Goal: Task Accomplishment & Management: Manage account settings

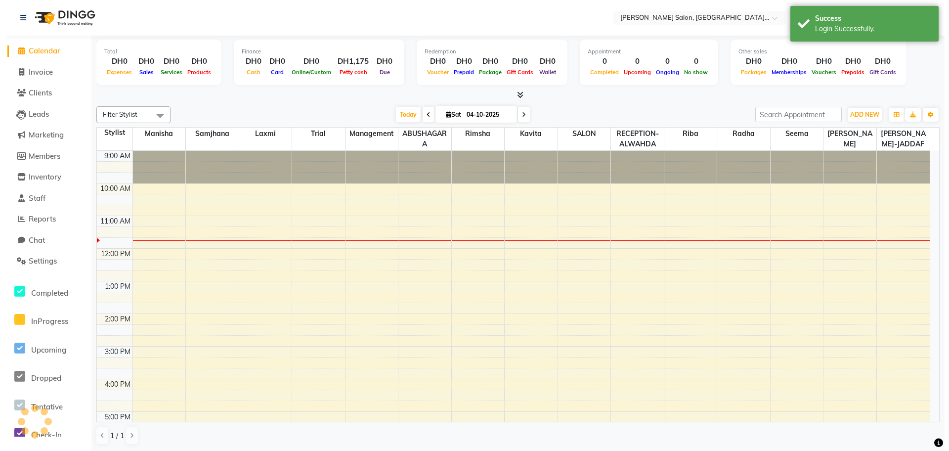
scroll to position [66, 0]
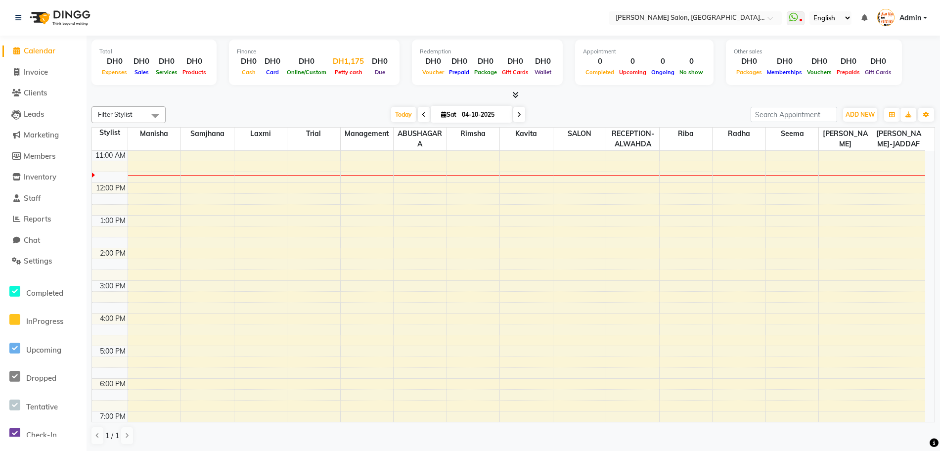
click at [341, 68] on div "Petty cash" at bounding box center [348, 72] width 39 height 10
click at [348, 62] on div "DH1,175" at bounding box center [348, 61] width 39 height 11
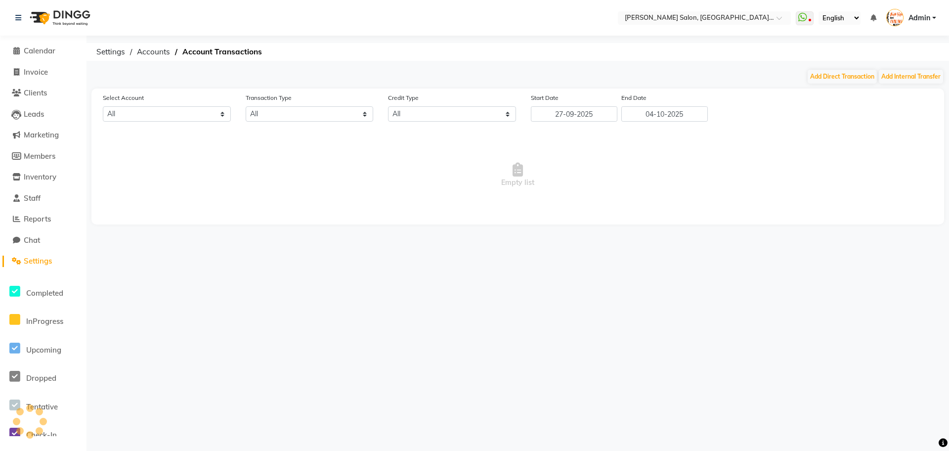
select select "3139"
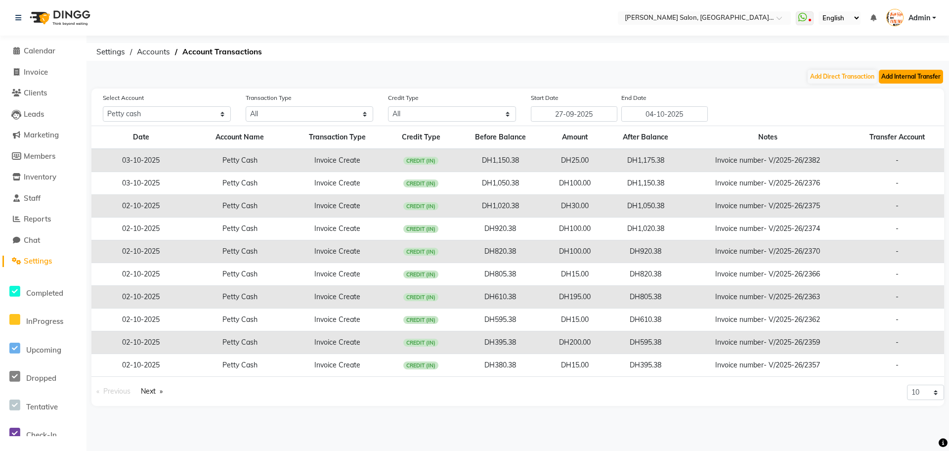
click at [908, 77] on button "Add Internal Transfer" at bounding box center [911, 77] width 64 height 14
select select "internal transfer"
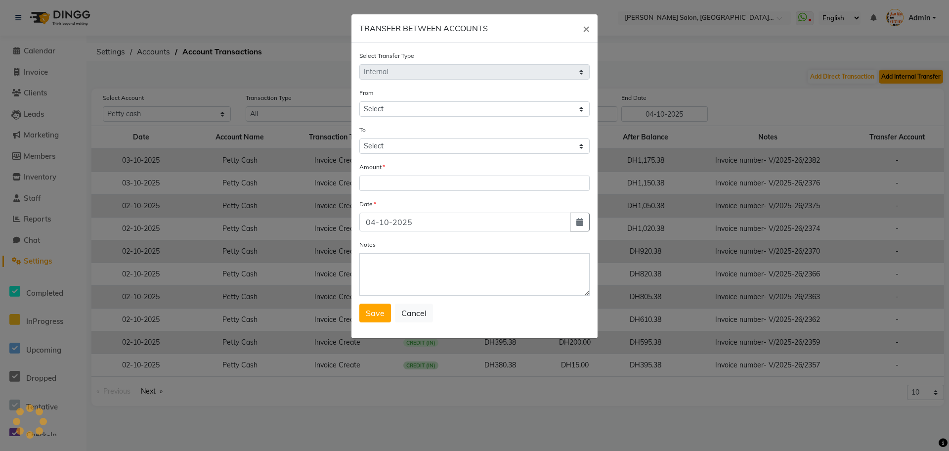
select select "3139"
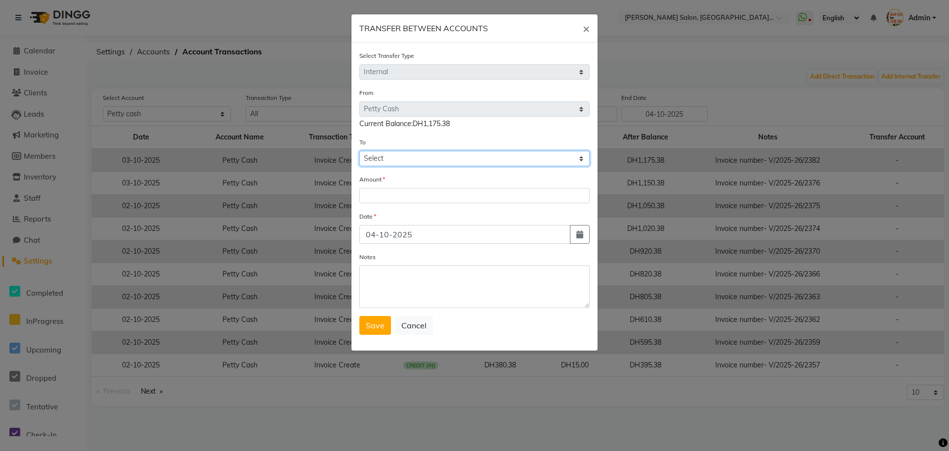
click at [499, 164] on select "Select [PERSON_NAME] Cash Default Account" at bounding box center [474, 158] width 230 height 15
select select "3140"
click at [359, 151] on select "Select [PERSON_NAME] Cash Default Account" at bounding box center [474, 158] width 230 height 15
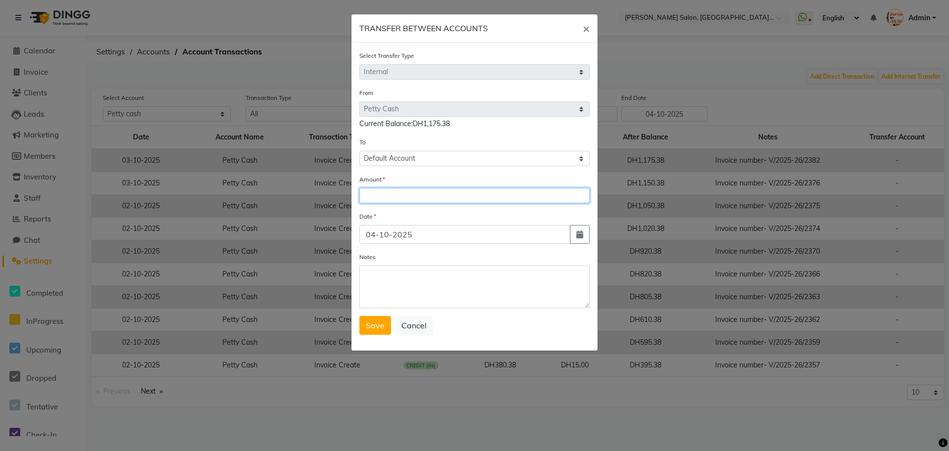
click at [451, 203] on input "number" at bounding box center [474, 195] width 230 height 15
type input "1050"
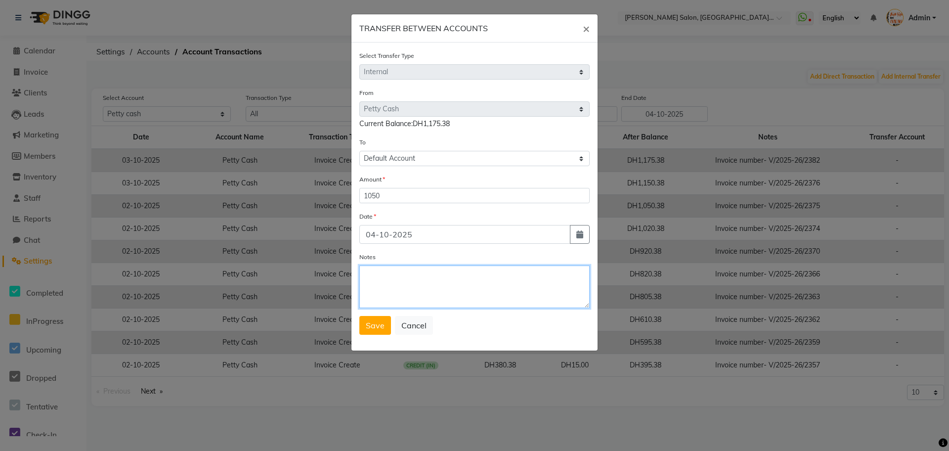
click at [403, 293] on textarea "Notes" at bounding box center [474, 286] width 230 height 43
type textarea "CLEAR TILL [DATE]"
click at [377, 325] on span "Save" at bounding box center [375, 325] width 19 height 10
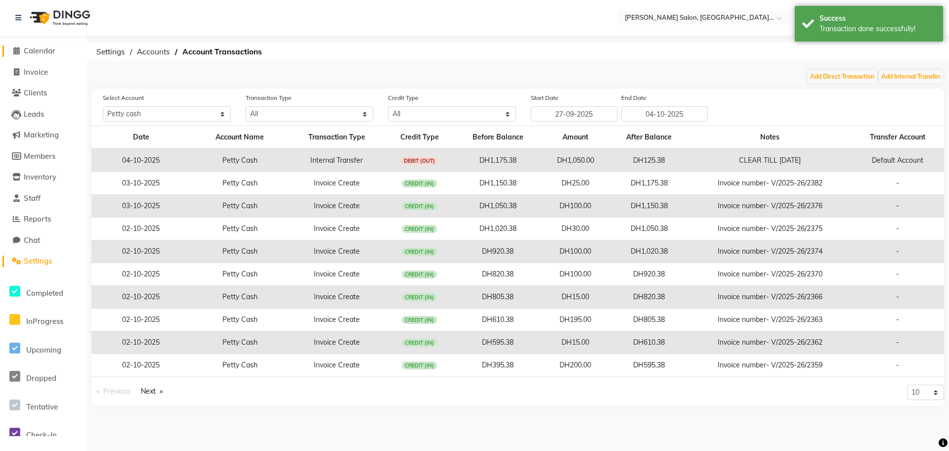
click at [14, 50] on icon at bounding box center [16, 50] width 6 height 7
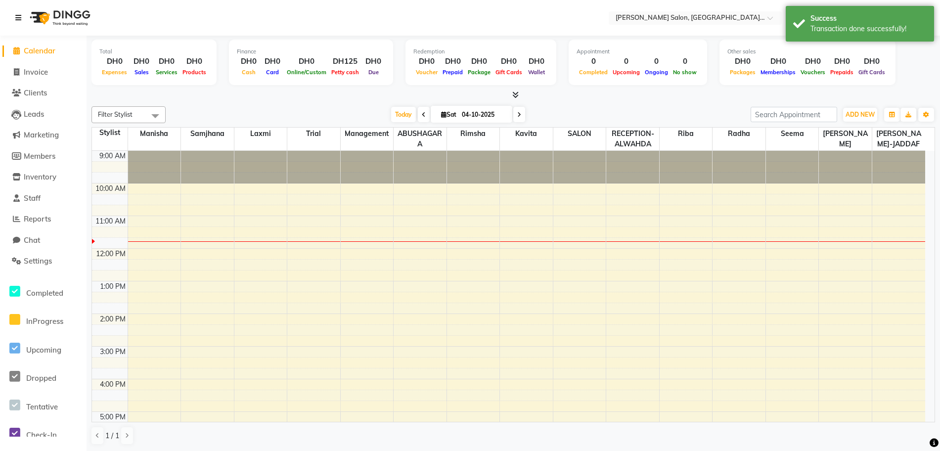
click at [15, 21] on icon at bounding box center [18, 17] width 6 height 7
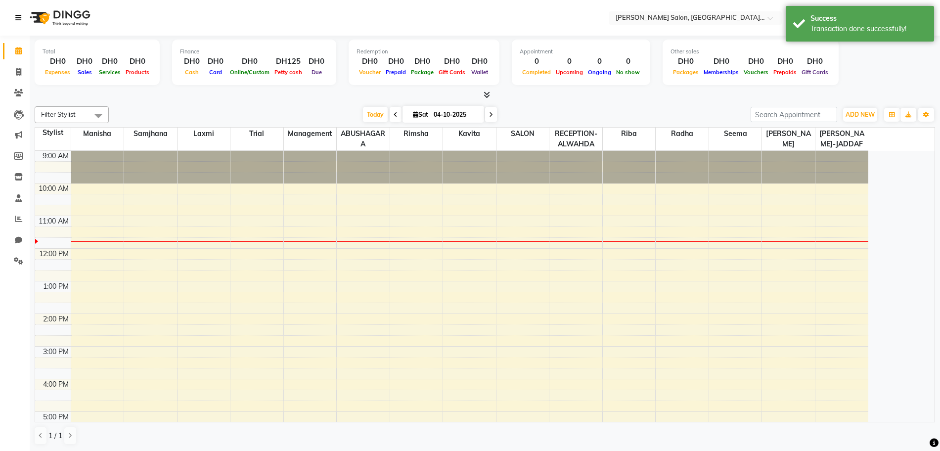
click at [20, 15] on icon at bounding box center [18, 17] width 6 height 7
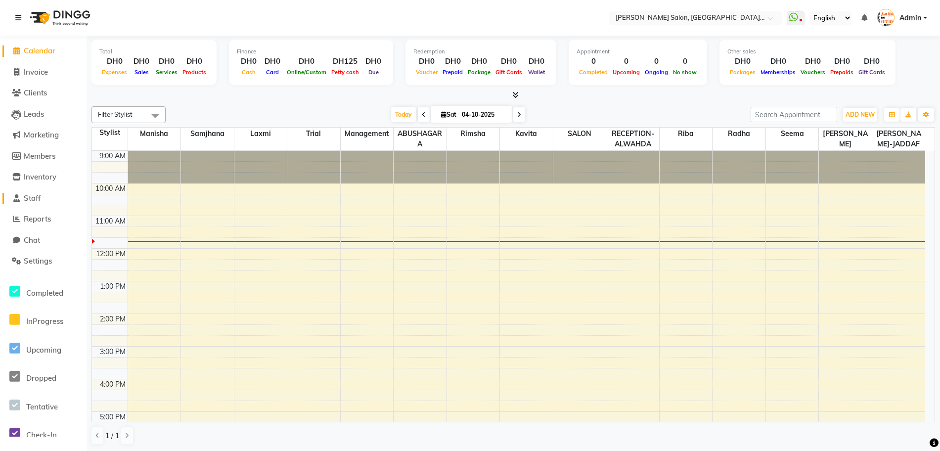
click at [38, 196] on span "Staff" at bounding box center [32, 197] width 17 height 9
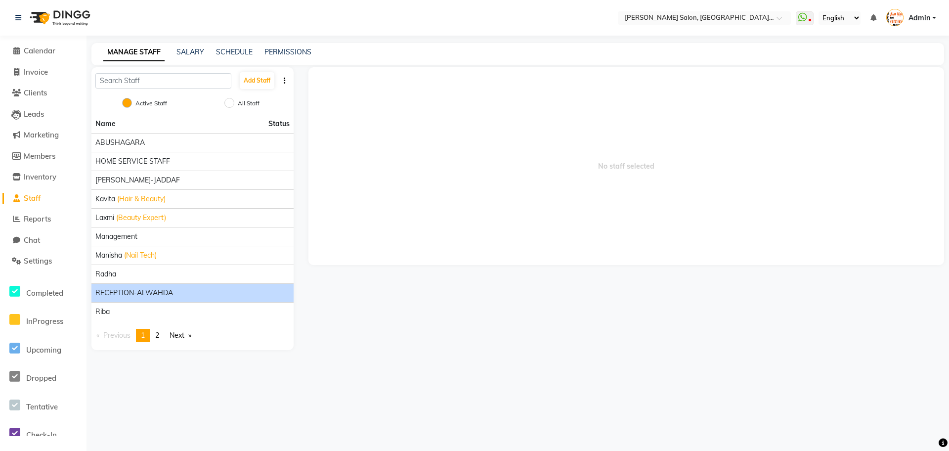
click at [149, 288] on span "RECEPTION-ALWAHDA" at bounding box center [134, 293] width 78 height 10
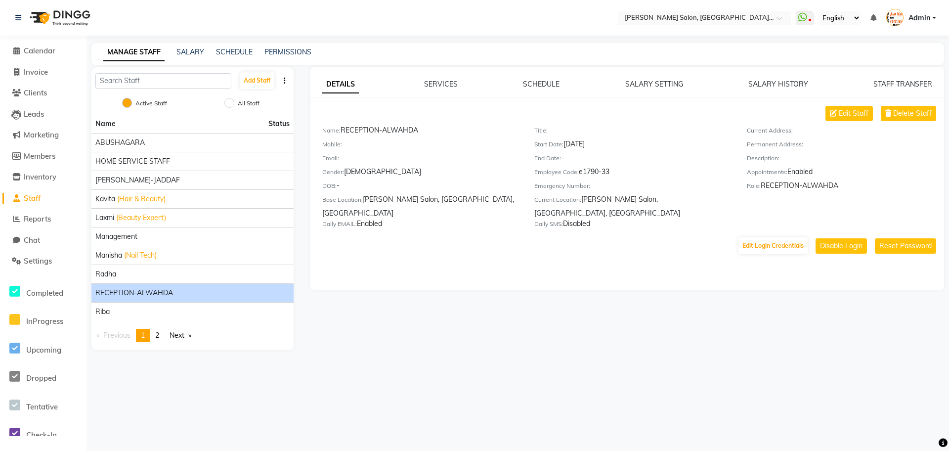
click at [779, 14] on div at bounding box center [704, 19] width 173 height 10
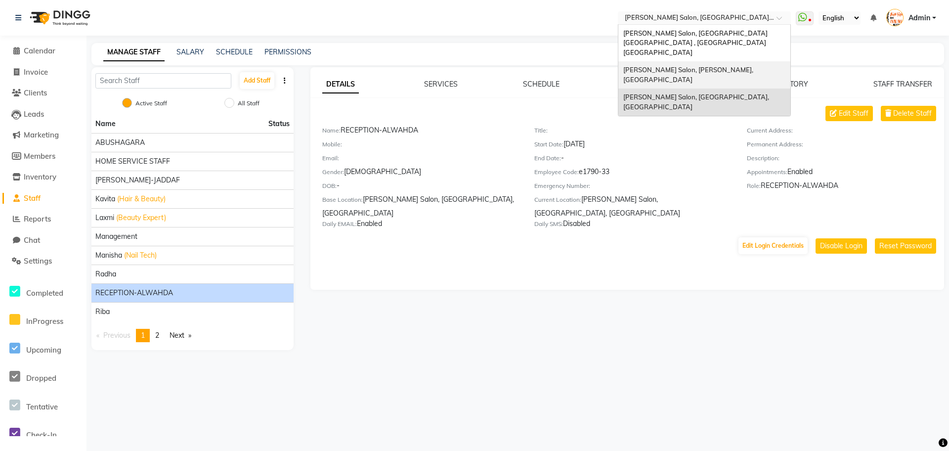
click at [753, 66] on span "[PERSON_NAME] Salon, [PERSON_NAME], [GEOGRAPHIC_DATA]" at bounding box center [688, 75] width 131 height 18
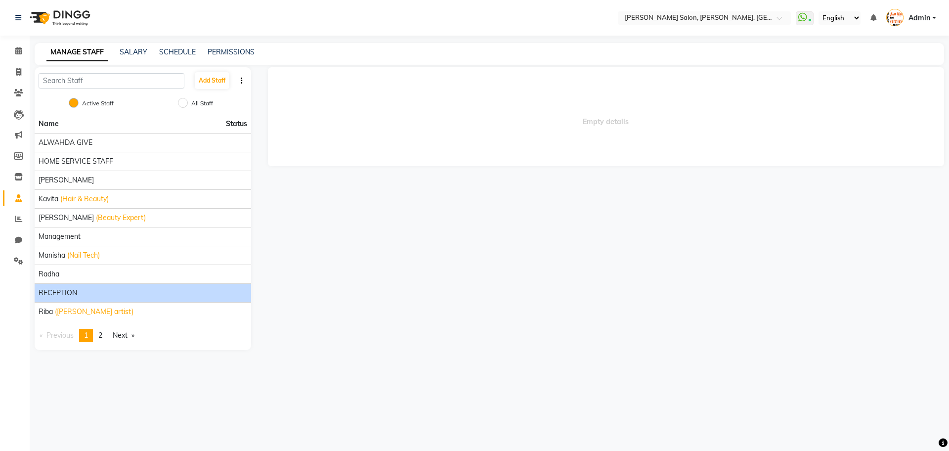
click at [94, 295] on div "RECEPTION" at bounding box center [143, 293] width 209 height 10
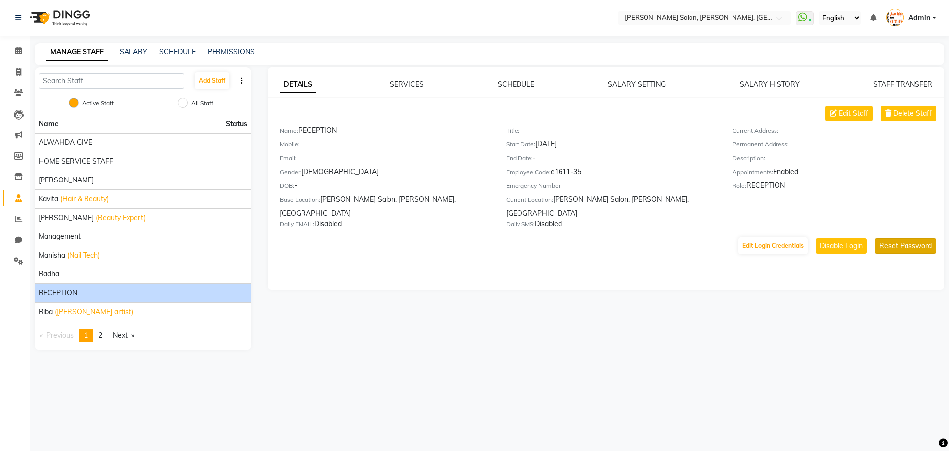
click at [897, 238] on button "Reset Password" at bounding box center [905, 245] width 61 height 15
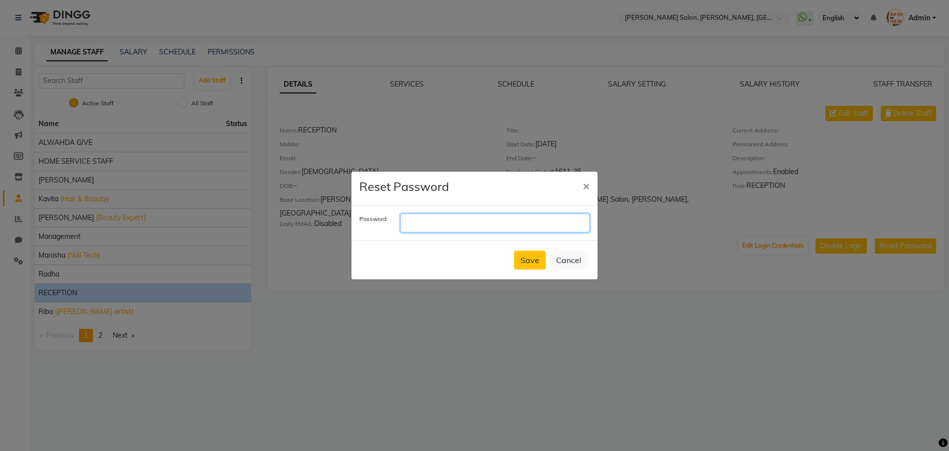
click at [434, 224] on input "text" at bounding box center [494, 223] width 189 height 19
type input "hollywood"
click at [524, 258] on button "Save" at bounding box center [530, 260] width 32 height 19
